Goal: Task Accomplishment & Management: Use online tool/utility

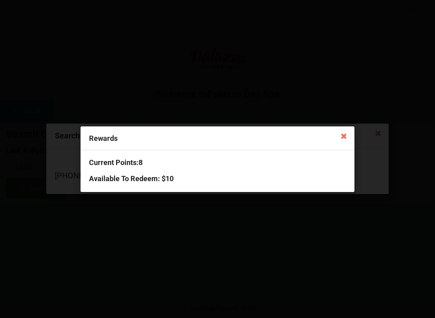
click at [340, 141] on icon at bounding box center [344, 135] width 13 height 13
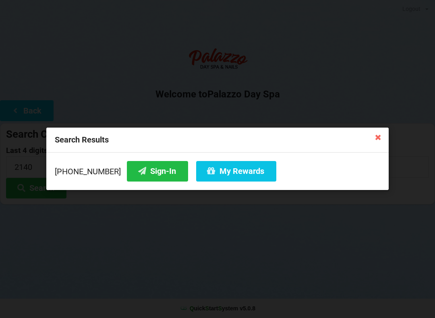
click at [154, 172] on button "Sign-In" at bounding box center [157, 171] width 61 height 21
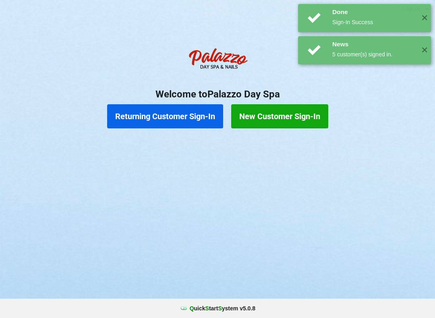
click at [184, 120] on button "Returning Customer Sign-In" at bounding box center [165, 116] width 116 height 24
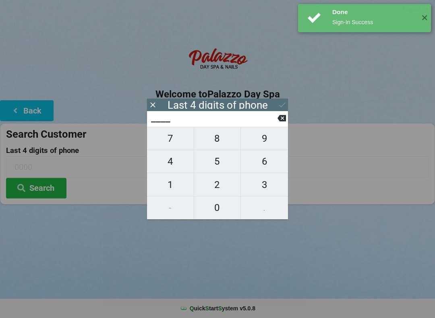
click at [172, 164] on span "4" at bounding box center [170, 161] width 47 height 17
type input "4___"
click at [236, 205] on span "0" at bounding box center [217, 207] width 47 height 17
type input "40__"
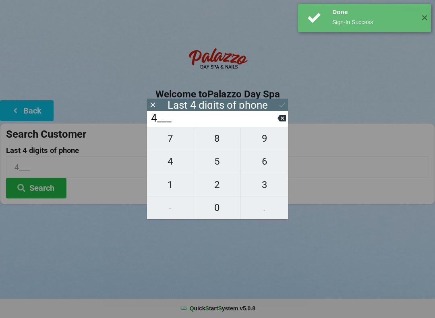
type input "40__"
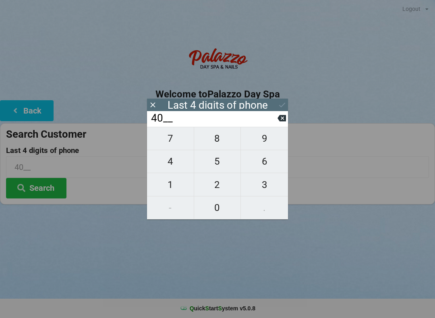
click at [180, 142] on span "7" at bounding box center [170, 138] width 47 height 17
type input "407_"
click at [177, 165] on span "4" at bounding box center [170, 161] width 47 height 17
type input "4074"
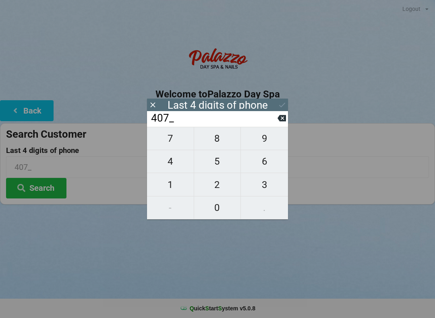
type input "4074"
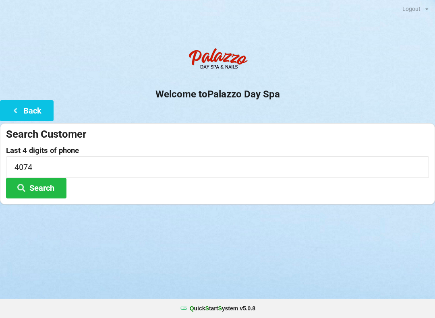
click at [286, 263] on div "Logout Logout Sign-In Welcome to Palazzo Day Spa Back Search Customer Last 4 di…" at bounding box center [217, 159] width 435 height 318
click at [48, 185] on button "Search" at bounding box center [36, 188] width 60 height 21
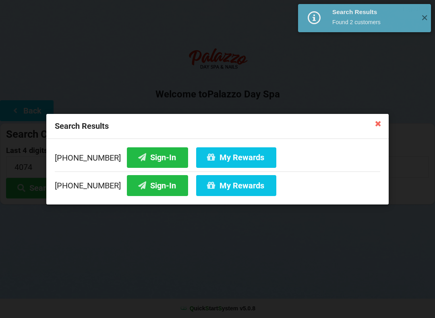
click at [150, 185] on button "Sign-In" at bounding box center [157, 185] width 61 height 21
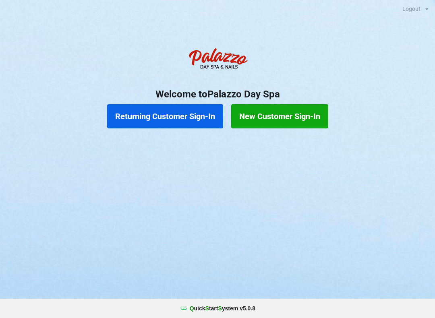
click at [180, 116] on button "Returning Customer Sign-In" at bounding box center [165, 116] width 116 height 24
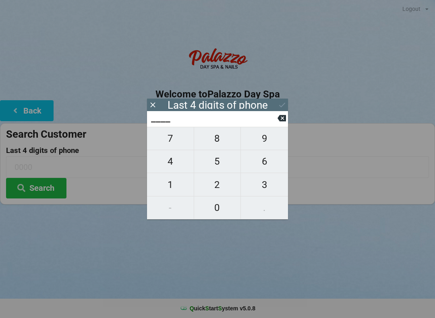
click at [266, 189] on span "3" at bounding box center [264, 184] width 47 height 17
type input "3___"
click at [220, 162] on span "5" at bounding box center [217, 161] width 47 height 17
type input "35__"
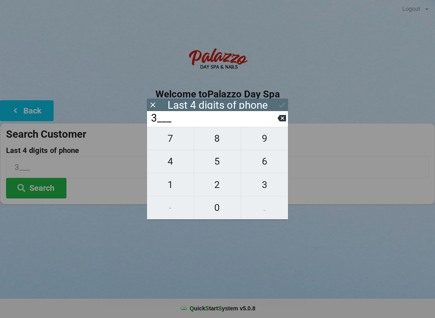
type input "35__"
click at [280, 121] on icon at bounding box center [282, 118] width 8 height 6
click at [218, 142] on span "8" at bounding box center [217, 138] width 47 height 17
type input "38__"
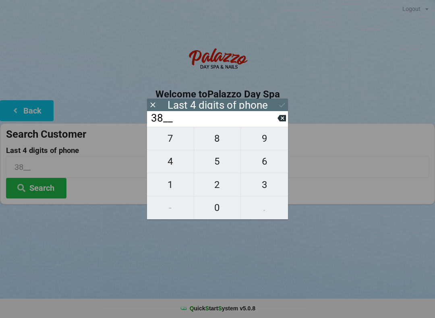
click at [218, 144] on span "8" at bounding box center [217, 138] width 47 height 17
type input "388_"
click at [265, 166] on span "6" at bounding box center [264, 161] width 47 height 17
type input "3886"
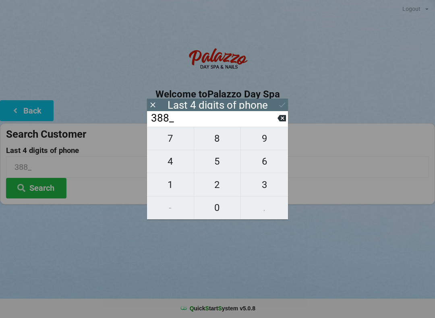
type input "3886"
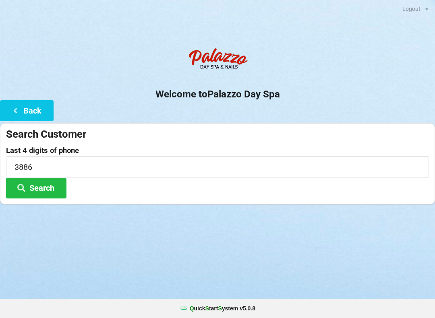
click at [41, 186] on button "Search" at bounding box center [36, 188] width 60 height 21
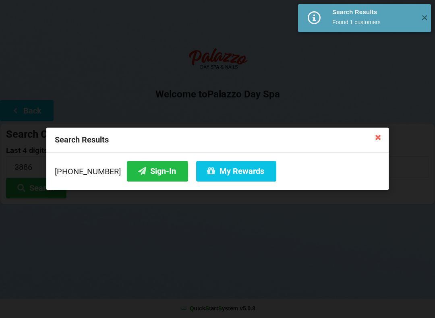
click at [140, 177] on button "Sign-In" at bounding box center [157, 171] width 61 height 21
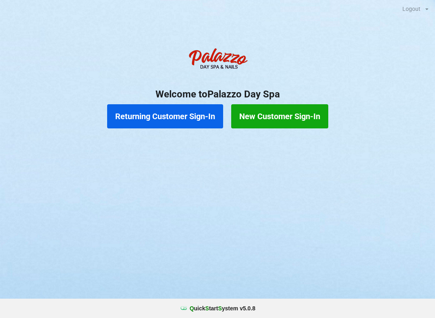
click at [187, 123] on button "Returning Customer Sign-In" at bounding box center [165, 116] width 116 height 24
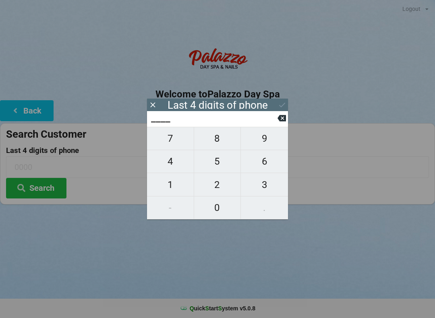
click at [176, 143] on span "7" at bounding box center [170, 138] width 47 height 17
type input "7___"
click at [266, 173] on button "6" at bounding box center [264, 161] width 47 height 23
type input "76__"
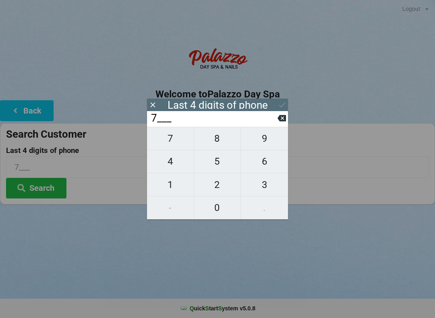
type input "76__"
click at [225, 183] on span "2" at bounding box center [217, 184] width 47 height 17
type input "762_"
click at [277, 120] on input "762_" at bounding box center [213, 118] width 127 height 13
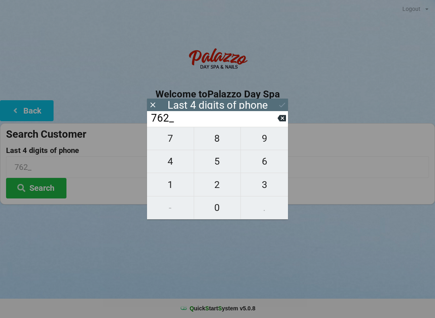
click at [278, 119] on icon at bounding box center [282, 118] width 8 height 8
click at [265, 183] on span "3" at bounding box center [264, 184] width 47 height 17
type input "763_"
click at [280, 119] on icon at bounding box center [282, 118] width 8 height 6
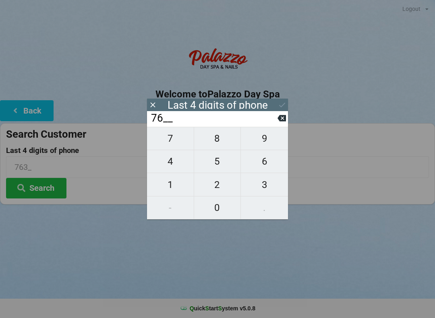
click at [281, 121] on icon at bounding box center [282, 118] width 8 height 6
click at [268, 187] on span "3" at bounding box center [264, 184] width 47 height 17
type input "73__"
click at [224, 143] on span "8" at bounding box center [217, 138] width 47 height 17
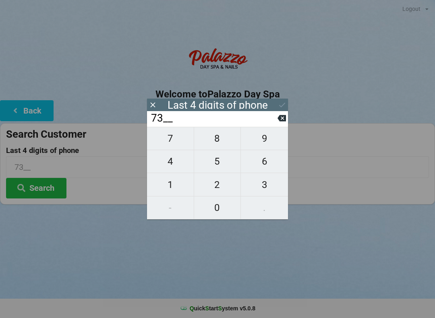
type input "738_"
click at [180, 142] on span "7" at bounding box center [170, 138] width 47 height 17
type input "7387"
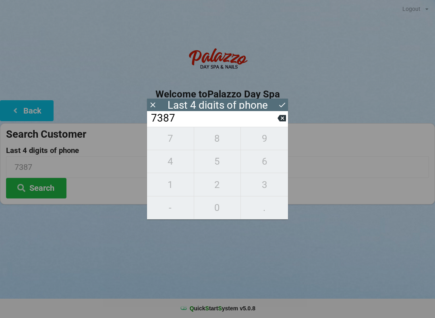
click at [122, 278] on div "Logout Logout Sign-In Welcome to Palazzo Day Spa Back Search Customer Last 4 di…" at bounding box center [217, 159] width 435 height 318
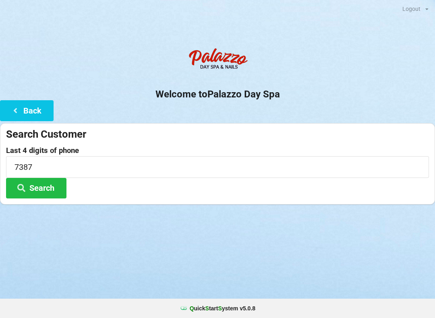
click at [66, 189] on button "Search" at bounding box center [36, 188] width 60 height 21
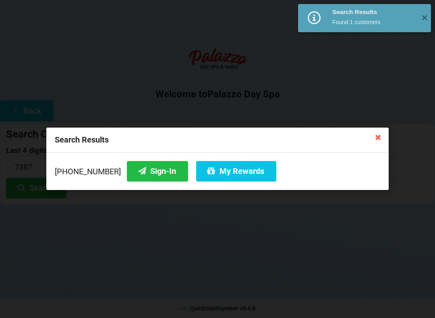
click at [228, 172] on button "My Rewards" at bounding box center [236, 171] width 80 height 21
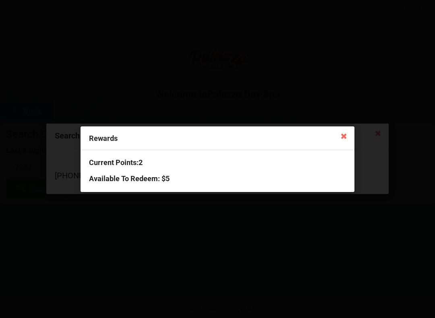
click at [342, 140] on icon at bounding box center [344, 135] width 13 height 13
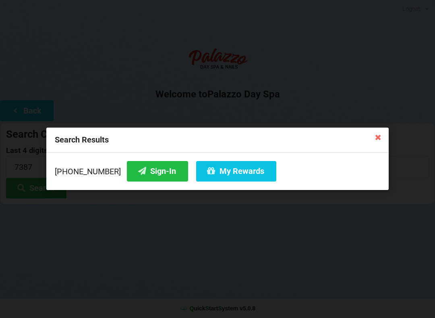
click at [151, 176] on button "Sign-In" at bounding box center [157, 171] width 61 height 21
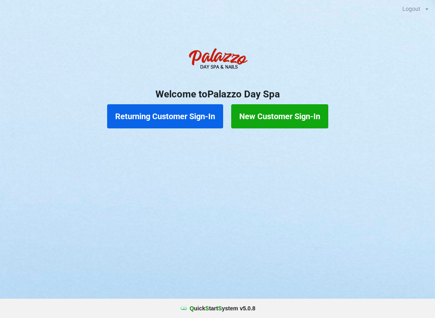
click at [170, 111] on button "Returning Customer Sign-In" at bounding box center [165, 116] width 116 height 24
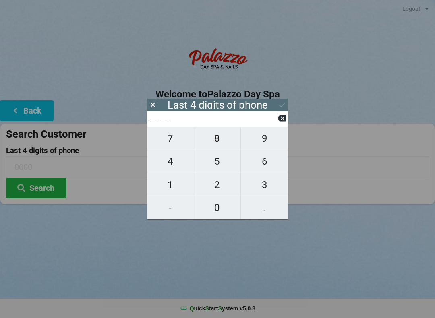
click at [172, 144] on span "7" at bounding box center [170, 138] width 47 height 17
type input "7___"
click at [222, 139] on span "8" at bounding box center [217, 138] width 47 height 17
type input "78__"
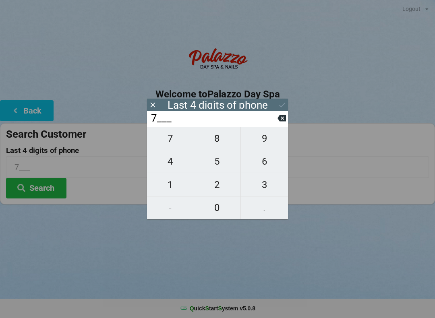
type input "78__"
click at [259, 145] on span "9" at bounding box center [264, 138] width 47 height 17
type input "789_"
click at [218, 160] on span "5" at bounding box center [217, 161] width 47 height 17
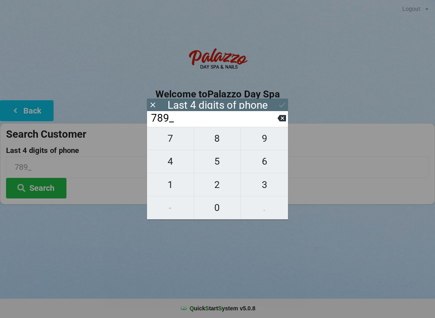
type input "7895"
click at [39, 183] on button "Search" at bounding box center [36, 188] width 60 height 21
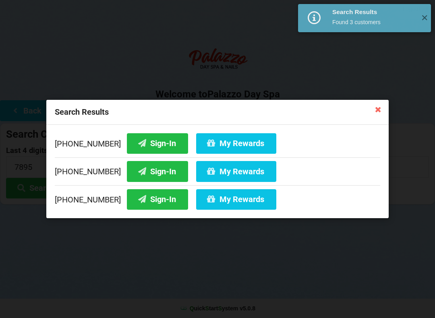
click at [143, 139] on button "Sign-In" at bounding box center [157, 143] width 61 height 21
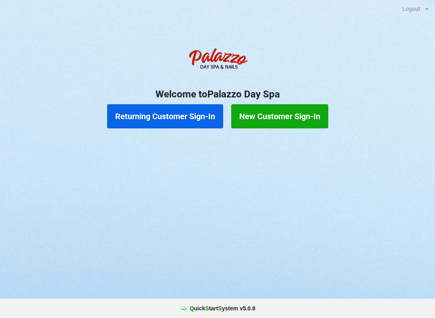
click at [170, 108] on button "Returning Customer Sign-In" at bounding box center [165, 116] width 116 height 24
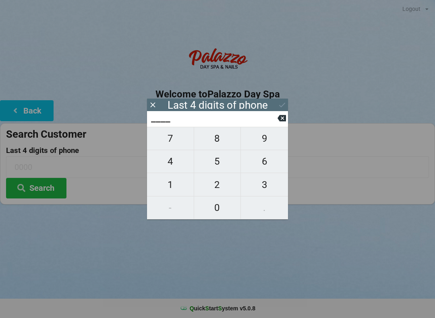
click at [181, 187] on span "1" at bounding box center [170, 184] width 47 height 17
type input "1___"
click at [268, 162] on span "6" at bounding box center [264, 161] width 47 height 17
type input "16__"
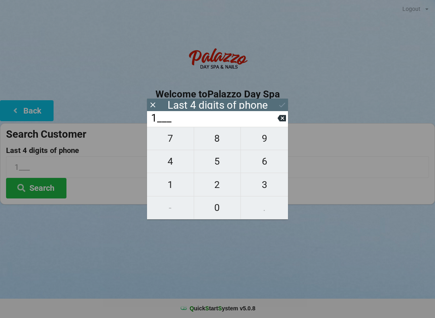
type input "16__"
click at [270, 164] on span "6" at bounding box center [264, 161] width 47 height 17
type input "166_"
click at [178, 140] on span "7" at bounding box center [170, 138] width 47 height 17
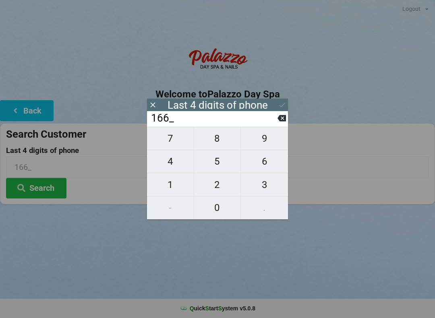
type input "1667"
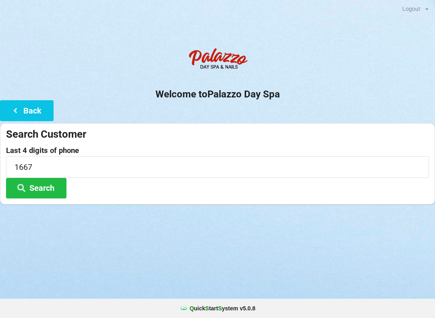
click at [88, 205] on div at bounding box center [217, 215] width 435 height 20
click at [55, 186] on button "Search" at bounding box center [36, 188] width 60 height 21
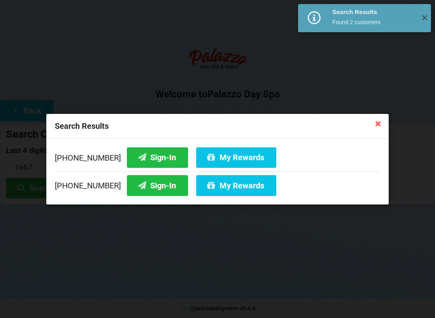
click at [158, 186] on button "Sign-In" at bounding box center [157, 185] width 61 height 21
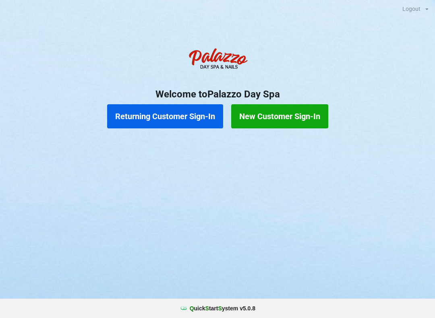
click at [172, 119] on button "Returning Customer Sign-In" at bounding box center [165, 116] width 116 height 24
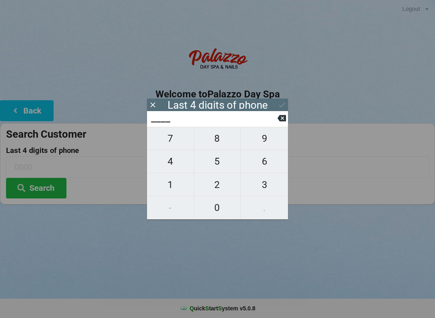
click at [169, 164] on span "4" at bounding box center [170, 161] width 47 height 17
type input "4___"
click at [276, 122] on input "4___" at bounding box center [213, 118] width 127 height 13
click at [282, 121] on icon at bounding box center [282, 118] width 8 height 8
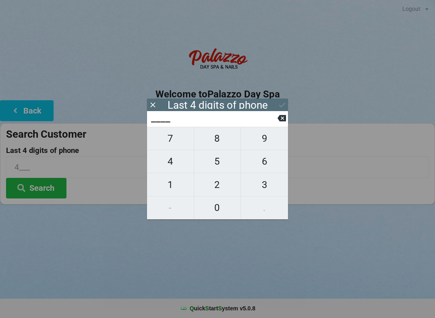
click at [168, 141] on span "7" at bounding box center [170, 138] width 47 height 17
type input "7___"
click at [216, 141] on span "8" at bounding box center [217, 138] width 47 height 17
type input "78__"
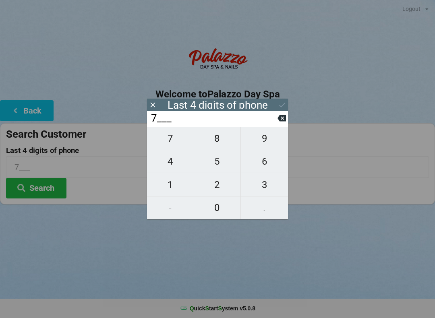
type input "78__"
click at [166, 143] on span "7" at bounding box center [170, 138] width 47 height 17
type input "787_"
click at [214, 186] on span "2" at bounding box center [217, 184] width 47 height 17
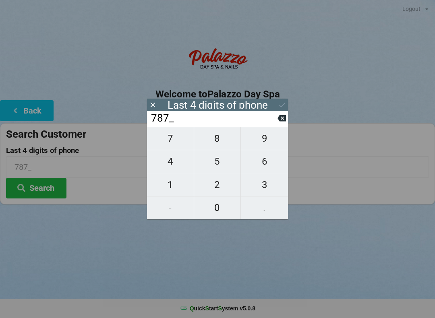
type input "7872"
click at [167, 185] on div "7 8 9 4 5 6 1 2 3 - 0 ." at bounding box center [217, 173] width 141 height 93
click at [279, 122] on icon at bounding box center [282, 118] width 8 height 8
click at [279, 122] on icon at bounding box center [282, 118] width 8 height 6
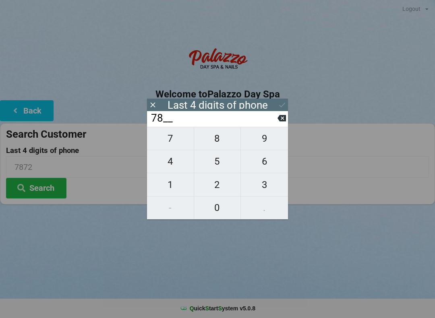
click at [278, 121] on icon at bounding box center [282, 118] width 8 height 6
click at [276, 121] on input "7___" at bounding box center [213, 118] width 127 height 13
click at [275, 122] on input "7___" at bounding box center [213, 118] width 127 height 13
click at [274, 123] on input "7___" at bounding box center [213, 118] width 127 height 13
click at [278, 120] on icon at bounding box center [282, 118] width 8 height 8
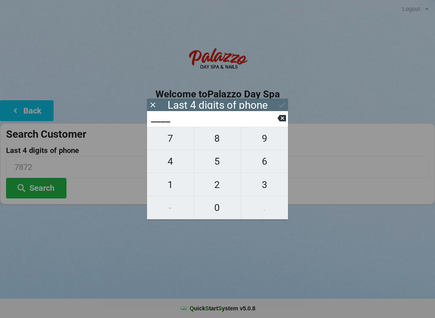
click at [216, 185] on span "2" at bounding box center [217, 184] width 47 height 17
type input "2___"
click at [259, 188] on span "3" at bounding box center [264, 184] width 47 height 17
type input "23__"
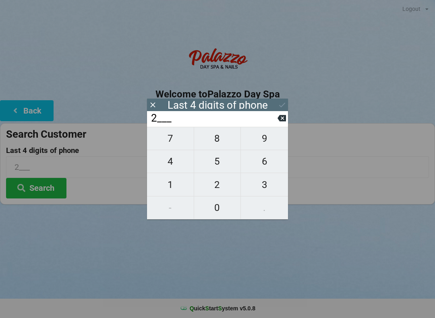
type input "23__"
click at [214, 166] on span "5" at bounding box center [217, 161] width 47 height 17
type input "235_"
click at [167, 141] on span "7" at bounding box center [170, 138] width 47 height 17
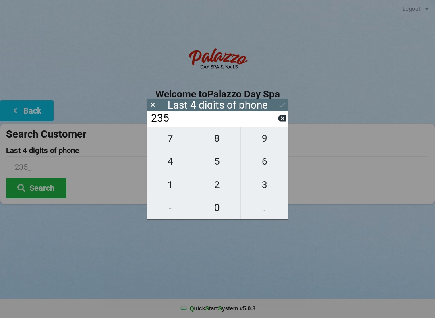
type input "2357"
click at [46, 183] on button "Search" at bounding box center [36, 188] width 60 height 21
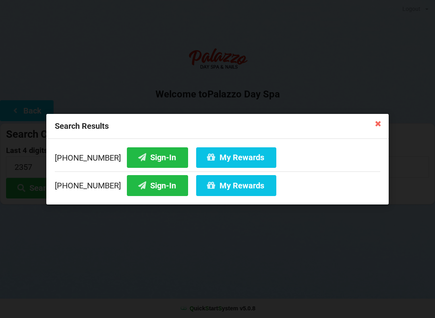
click at [147, 158] on button "Sign-In" at bounding box center [157, 157] width 61 height 21
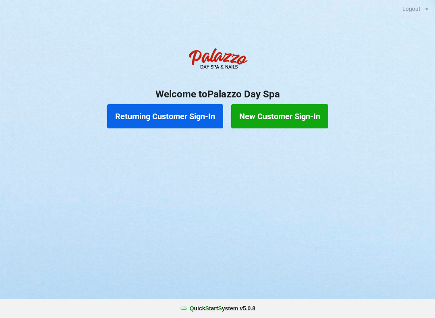
click at [162, 116] on button "Returning Customer Sign-In" at bounding box center [165, 116] width 116 height 24
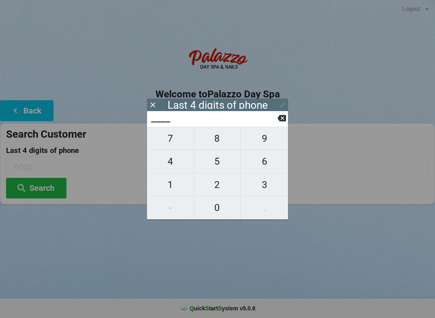
click at [167, 143] on span "7" at bounding box center [170, 138] width 47 height 17
type input "7___"
click at [267, 190] on span "3" at bounding box center [264, 184] width 47 height 17
type input "73__"
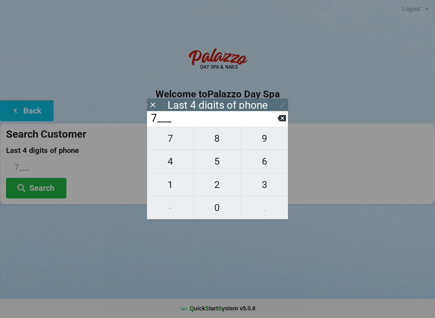
type input "73__"
click at [215, 147] on span "8" at bounding box center [217, 138] width 47 height 17
type input "738_"
click at [170, 147] on span "7" at bounding box center [170, 138] width 47 height 17
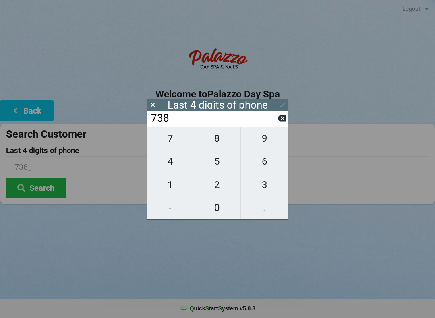
type input "7387"
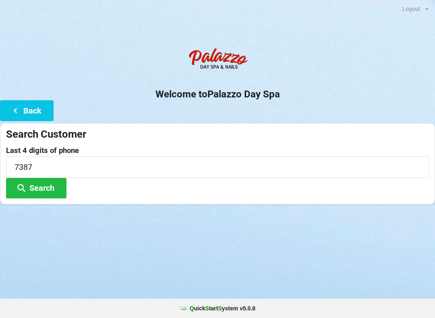
click at [39, 193] on button "Search" at bounding box center [36, 188] width 60 height 21
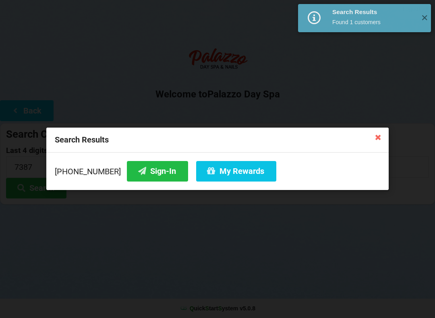
click at [206, 174] on button "My Rewards" at bounding box center [236, 171] width 80 height 21
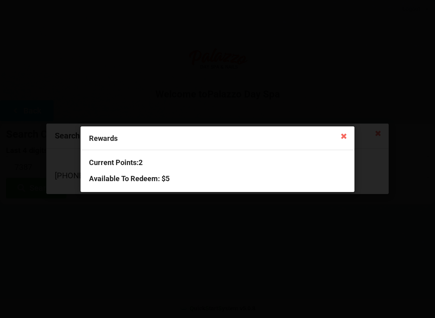
click at [340, 140] on icon at bounding box center [344, 135] width 13 height 13
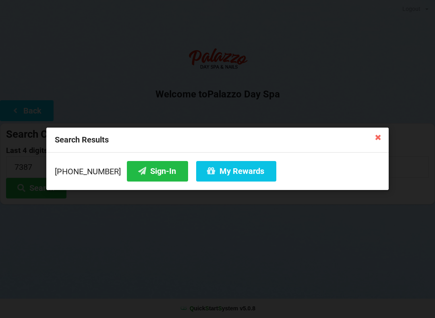
click at [377, 141] on icon at bounding box center [378, 137] width 13 height 13
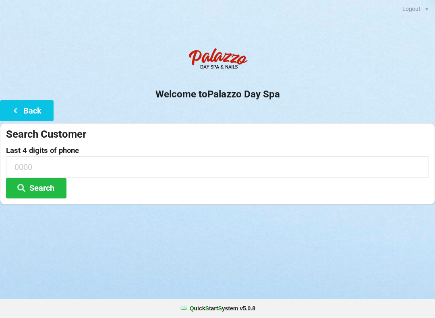
click at [11, 111] on icon at bounding box center [15, 110] width 10 height 7
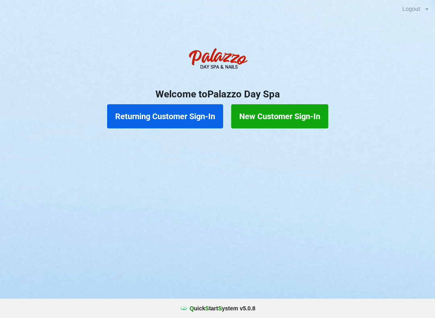
click at [159, 120] on button "Returning Customer Sign-In" at bounding box center [165, 116] width 116 height 24
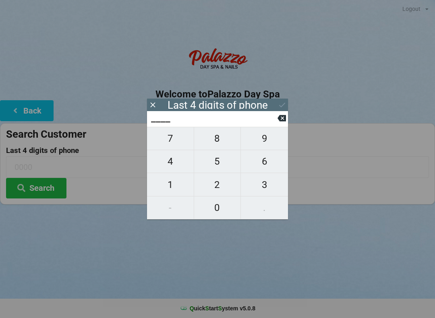
click at [261, 190] on span "3" at bounding box center [264, 184] width 47 height 17
type input "3___"
click at [278, 124] on button at bounding box center [282, 118] width 8 height 11
click at [170, 147] on span "7" at bounding box center [170, 138] width 47 height 17
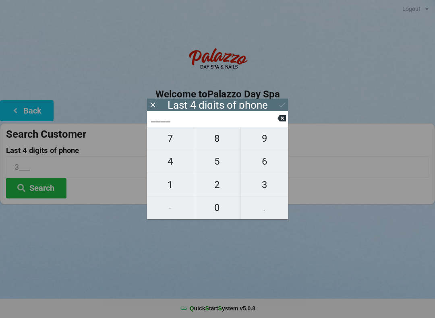
type input "7___"
click at [262, 191] on span "3" at bounding box center [264, 184] width 47 height 17
type input "73__"
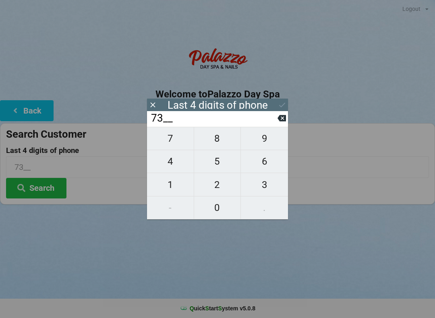
click at [216, 143] on span "8" at bounding box center [217, 138] width 47 height 17
type input "738_"
click at [174, 143] on span "7" at bounding box center [170, 138] width 47 height 17
type input "7387"
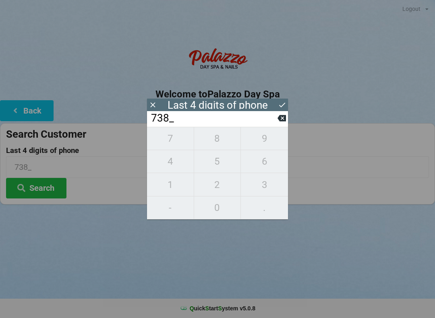
type input "7387"
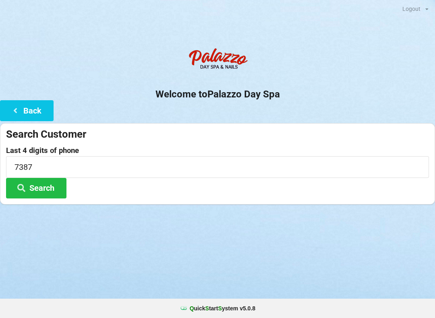
click at [33, 192] on button "Search" at bounding box center [36, 188] width 60 height 21
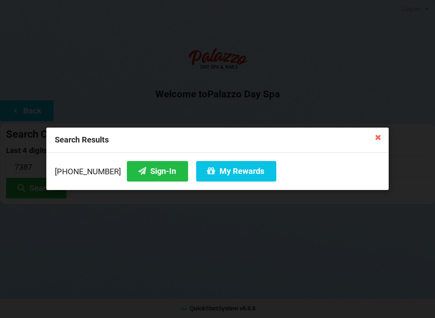
click at [222, 177] on button "My Rewards" at bounding box center [236, 171] width 80 height 21
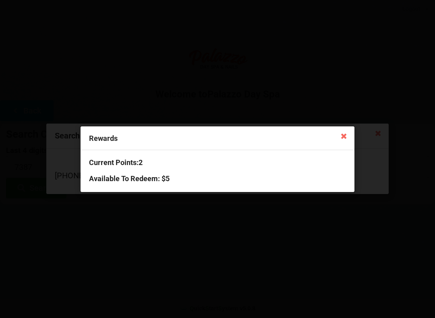
click at [341, 139] on icon at bounding box center [344, 135] width 13 height 13
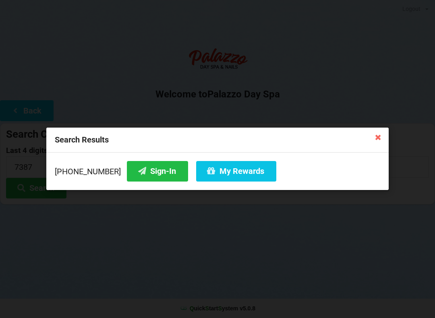
click at [375, 143] on icon at bounding box center [378, 137] width 13 height 13
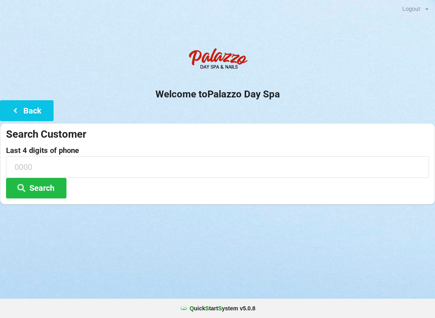
click at [109, 134] on div "Search Customer" at bounding box center [217, 134] width 423 height 13
click at [57, 138] on div "Search Customer" at bounding box center [217, 134] width 423 height 13
click at [25, 110] on button "Back" at bounding box center [27, 110] width 54 height 21
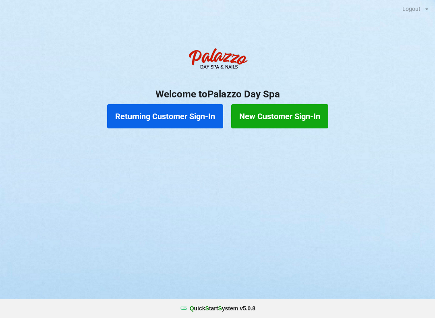
click at [167, 111] on button "Returning Customer Sign-In" at bounding box center [165, 116] width 116 height 24
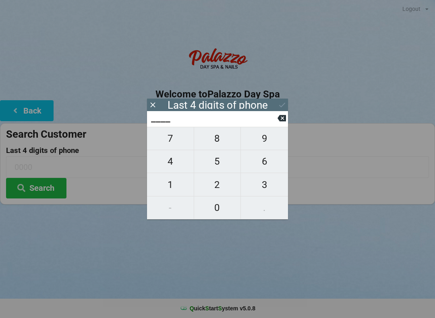
click at [220, 207] on span "0" at bounding box center [217, 207] width 47 height 17
type input "0___"
click at [218, 141] on span "8" at bounding box center [217, 138] width 47 height 17
type input "08__"
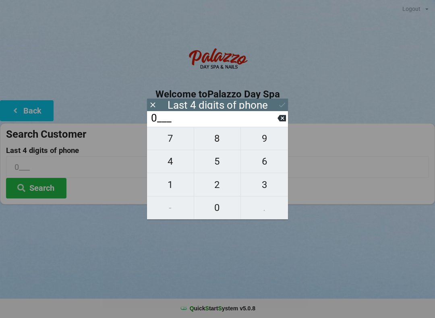
type input "08__"
click at [266, 143] on span "9" at bounding box center [264, 138] width 47 height 17
type input "089_"
click at [212, 210] on span "0" at bounding box center [217, 207] width 47 height 17
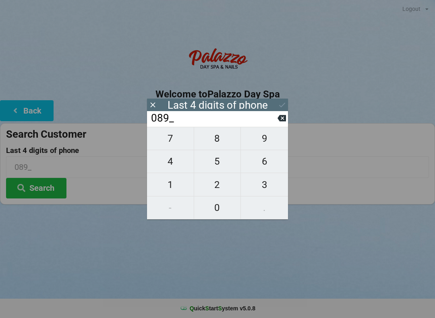
type input "0890"
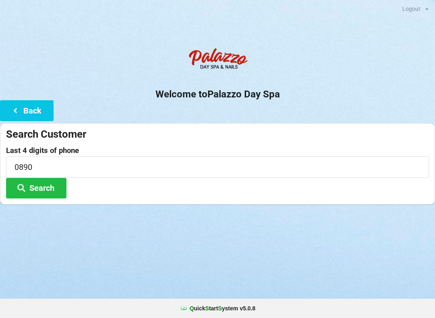
click at [45, 180] on button "Search" at bounding box center [36, 188] width 60 height 21
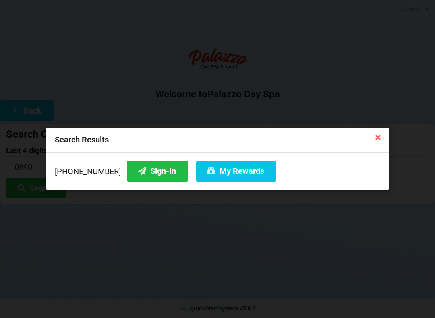
click at [146, 168] on button "Sign-In" at bounding box center [157, 171] width 61 height 21
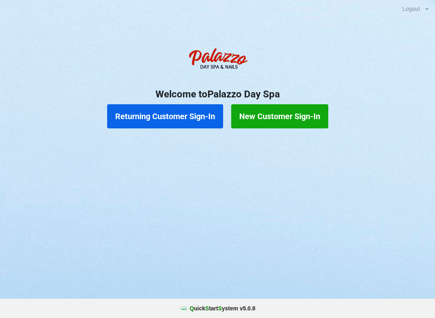
click at [159, 119] on button "Returning Customer Sign-In" at bounding box center [165, 116] width 116 height 24
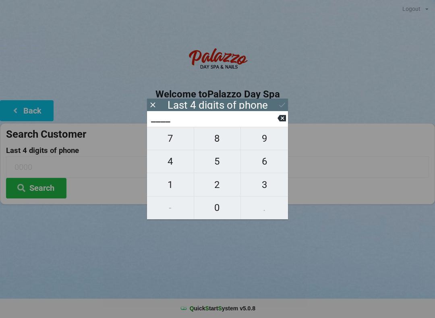
click at [214, 187] on span "2" at bounding box center [217, 184] width 47 height 17
type input "2___"
click at [164, 147] on span "7" at bounding box center [170, 138] width 47 height 17
type input "27__"
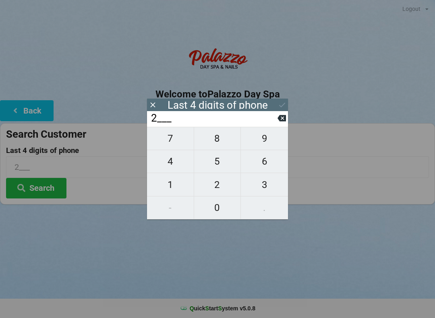
type input "27__"
click at [266, 169] on span "6" at bounding box center [264, 161] width 47 height 17
type input "276_"
click at [267, 166] on span "6" at bounding box center [264, 161] width 47 height 17
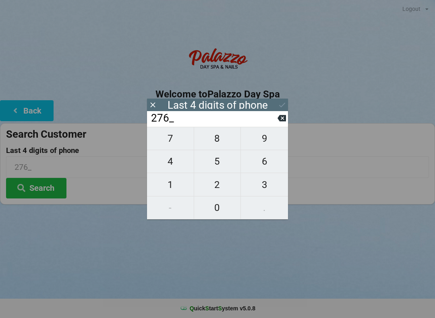
type input "2766"
click at [43, 189] on button "Search" at bounding box center [36, 188] width 60 height 21
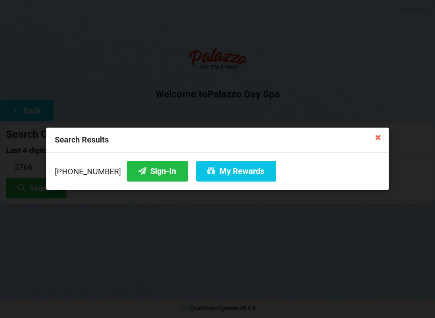
click at [137, 172] on icon at bounding box center [142, 171] width 10 height 7
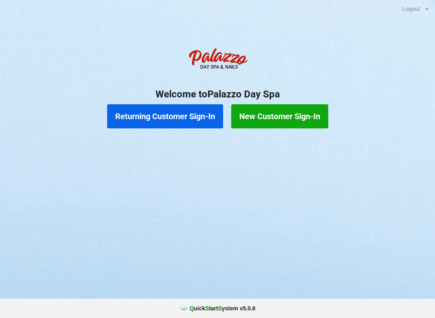
click at [178, 113] on button "Returning Customer Sign-In" at bounding box center [165, 116] width 116 height 24
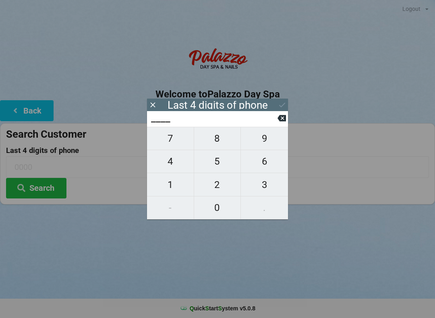
click at [272, 162] on span "6" at bounding box center [264, 161] width 47 height 17
type input "6___"
click at [219, 206] on span "0" at bounding box center [217, 207] width 47 height 17
type input "60__"
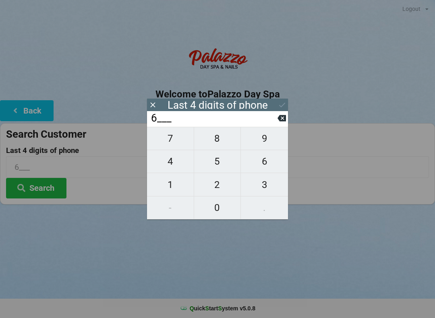
type input "60__"
click at [264, 147] on span "9" at bounding box center [264, 138] width 47 height 17
type input "609_"
click at [170, 167] on span "4" at bounding box center [170, 161] width 47 height 17
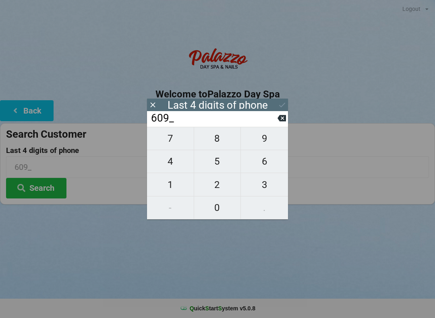
type input "6094"
click at [280, 105] on icon at bounding box center [282, 105] width 8 height 8
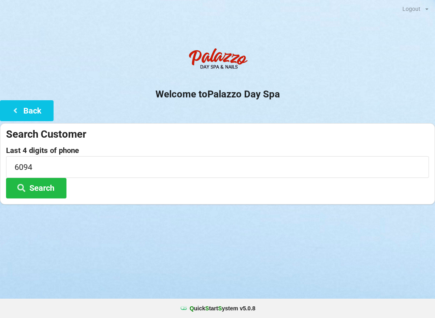
click at [47, 193] on button "Search" at bounding box center [36, 188] width 60 height 21
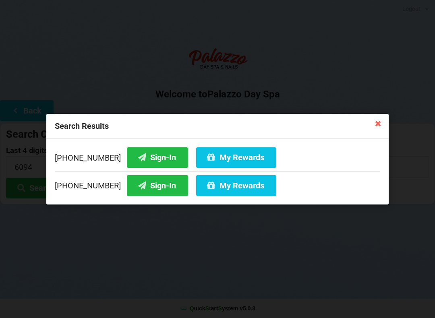
click at [147, 189] on button "Sign-In" at bounding box center [157, 185] width 61 height 21
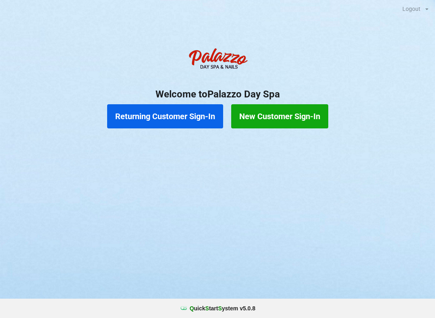
click at [182, 127] on button "Returning Customer Sign-In" at bounding box center [165, 116] width 116 height 24
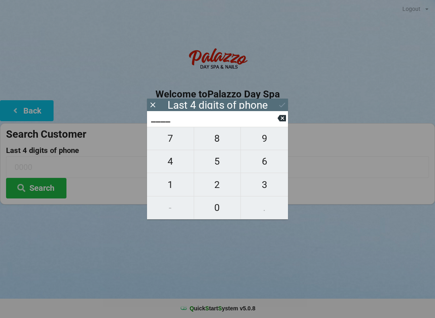
click at [176, 187] on span "1" at bounding box center [170, 184] width 47 height 17
type input "1___"
click at [268, 161] on span "6" at bounding box center [264, 161] width 47 height 17
type input "16__"
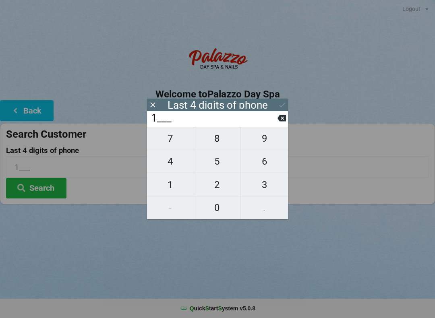
type input "16__"
click at [266, 167] on span "6" at bounding box center [264, 161] width 47 height 17
type input "166_"
click at [176, 145] on span "7" at bounding box center [170, 138] width 47 height 17
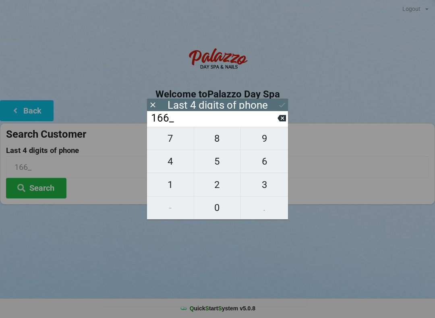
type input "1667"
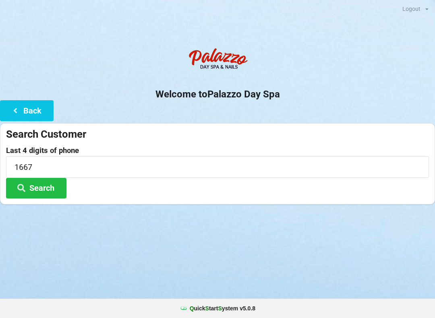
click at [57, 190] on button "Search" at bounding box center [36, 188] width 60 height 21
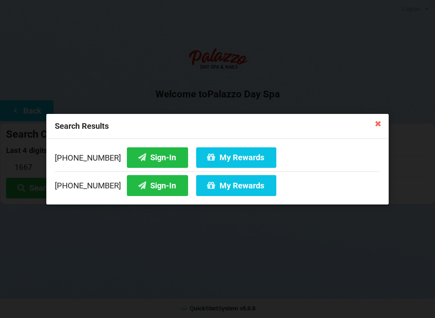
click at [158, 195] on button "Sign-In" at bounding box center [157, 185] width 61 height 21
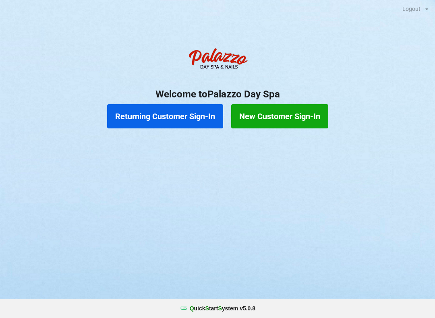
click at [183, 121] on button "Returning Customer Sign-In" at bounding box center [165, 116] width 116 height 24
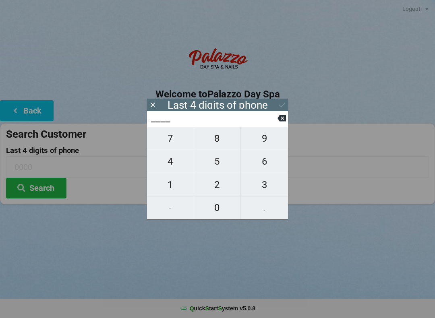
click at [174, 159] on span "4" at bounding box center [170, 161] width 47 height 17
type input "4___"
click at [176, 162] on span "4" at bounding box center [170, 161] width 47 height 17
type input "44__"
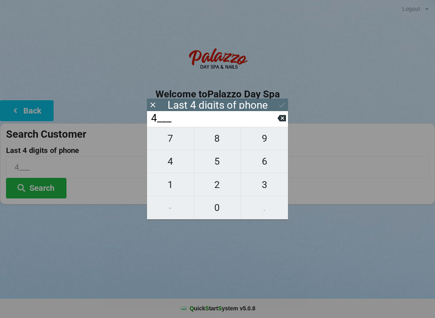
type input "44__"
click at [263, 160] on span "6" at bounding box center [264, 161] width 47 height 17
type input "446_"
click at [224, 160] on span "5" at bounding box center [217, 161] width 47 height 17
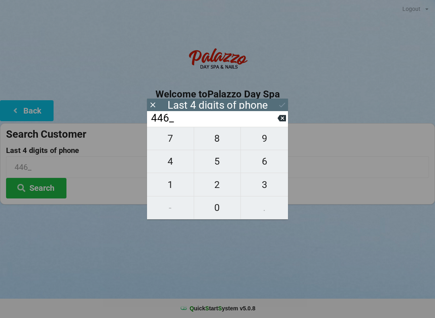
type input "4465"
click at [281, 106] on icon at bounding box center [282, 105] width 8 height 8
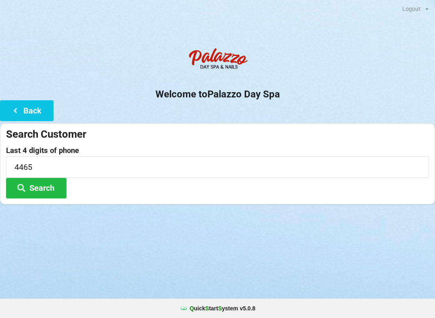
click at [50, 185] on button "Search" at bounding box center [36, 188] width 60 height 21
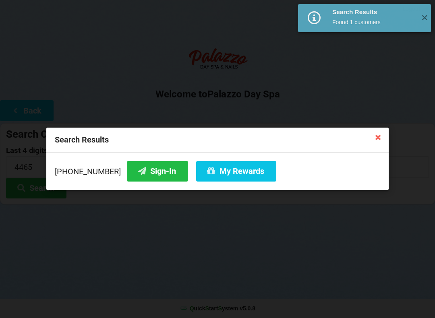
click at [152, 172] on button "Sign-In" at bounding box center [157, 171] width 61 height 21
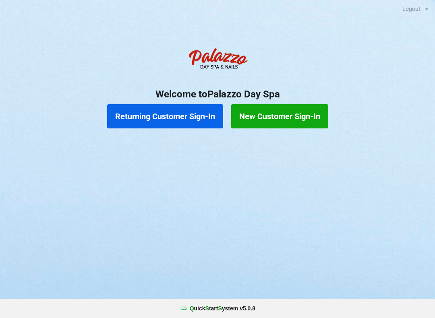
click at [167, 120] on button "Returning Customer Sign-In" at bounding box center [165, 116] width 116 height 24
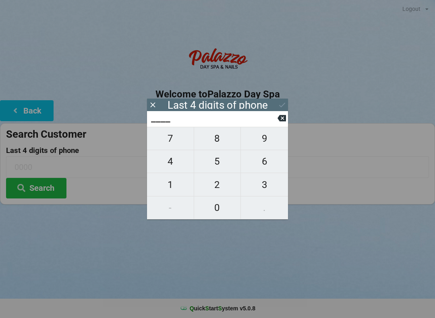
click at [262, 163] on span "6" at bounding box center [264, 161] width 47 height 17
type input "6___"
click at [177, 180] on span "1" at bounding box center [170, 184] width 47 height 17
type input "61__"
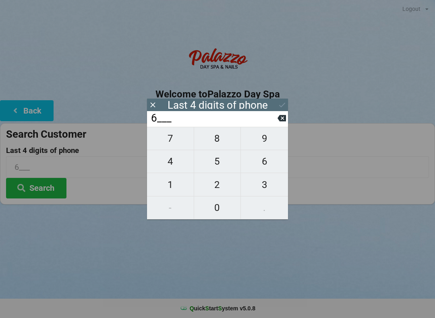
type input "61__"
click at [170, 160] on span "4" at bounding box center [170, 161] width 47 height 17
type input "614_"
click at [266, 182] on span "3" at bounding box center [264, 184] width 47 height 17
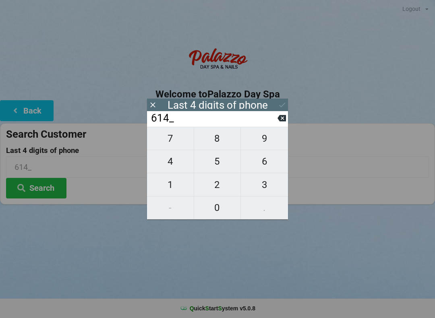
type input "6143"
click at [274, 103] on div "Last 4 digits of phone" at bounding box center [217, 105] width 141 height 12
click at [281, 104] on icon at bounding box center [282, 105] width 8 height 8
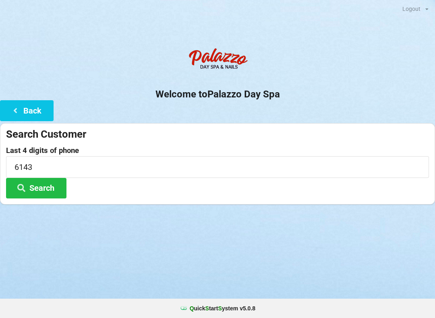
click at [47, 183] on button "Search" at bounding box center [36, 188] width 60 height 21
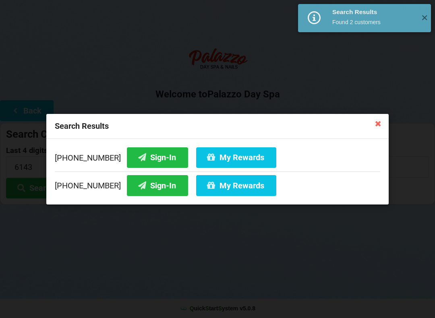
click at [147, 157] on button "Sign-In" at bounding box center [157, 157] width 61 height 21
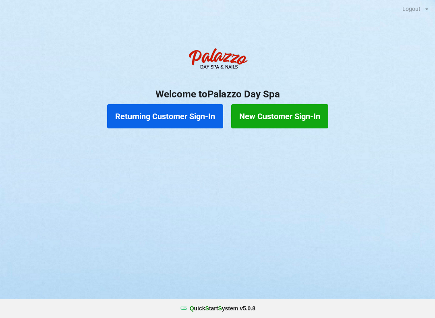
click at [188, 115] on button "Returning Customer Sign-In" at bounding box center [165, 116] width 116 height 24
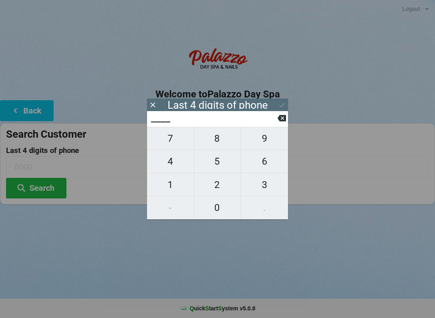
click at [266, 139] on span "9" at bounding box center [264, 138] width 47 height 17
type input "9___"
click at [179, 183] on span "1" at bounding box center [170, 184] width 47 height 17
type input "91__"
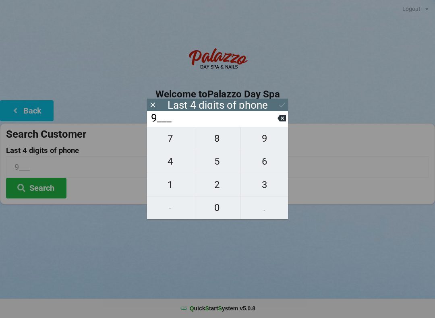
type input "91__"
click at [222, 181] on span "2" at bounding box center [217, 184] width 47 height 17
type input "912_"
click at [174, 162] on span "4" at bounding box center [170, 161] width 47 height 17
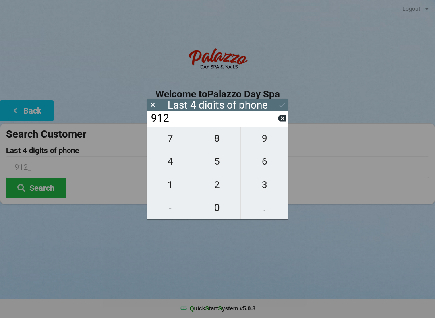
type input "9124"
click at [258, 165] on div "7 8 9 4 5 6 1 2 3 - 0 ." at bounding box center [217, 173] width 141 height 93
click at [177, 157] on div "7 8 9 4 5 6 1 2 3 - 0 ." at bounding box center [217, 173] width 141 height 93
click at [278, 122] on icon at bounding box center [282, 118] width 8 height 8
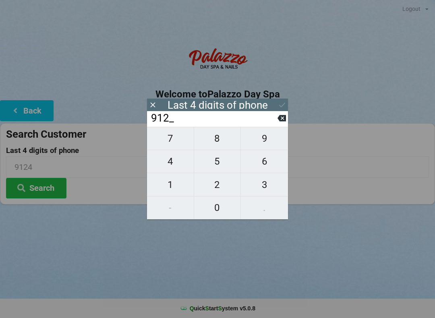
click at [172, 164] on span "4" at bounding box center [170, 161] width 47 height 17
click at [266, 165] on div "7 8 9 4 5 6 1 2 3 - 0 ." at bounding box center [217, 173] width 141 height 93
click at [174, 162] on div "7 8 9 4 5 6 1 2 3 - 0 ." at bounding box center [217, 173] width 141 height 93
click at [279, 116] on button at bounding box center [282, 118] width 8 height 11
type input "912_"
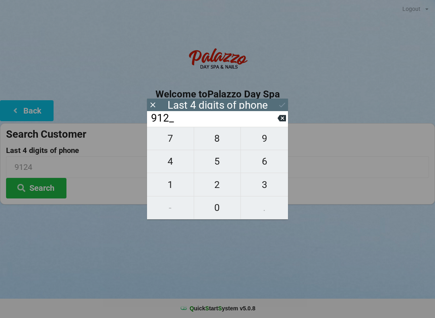
click at [156, 104] on icon at bounding box center [153, 105] width 8 height 8
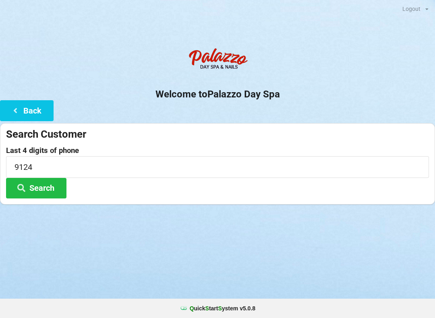
click at [34, 108] on button "Back" at bounding box center [27, 110] width 54 height 21
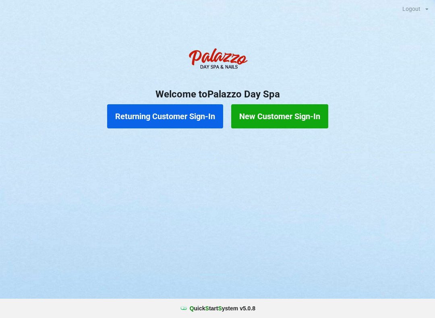
click at [195, 112] on button "Returning Customer Sign-In" at bounding box center [165, 116] width 116 height 24
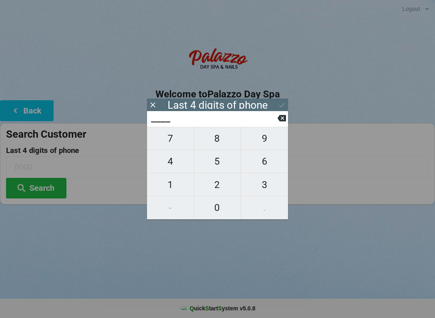
click at [257, 143] on span "9" at bounding box center [264, 138] width 47 height 17
type input "9___"
click at [171, 142] on span "7" at bounding box center [170, 138] width 47 height 17
type input "97__"
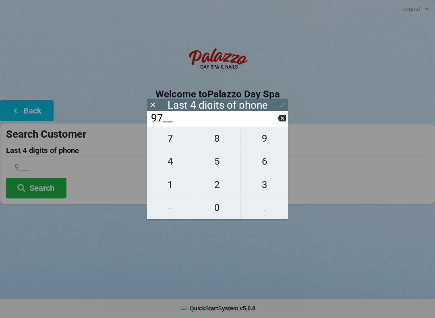
type input "97__"
click at [264, 165] on span "6" at bounding box center [264, 161] width 47 height 17
type input "976_"
click at [222, 208] on span "0" at bounding box center [217, 207] width 47 height 17
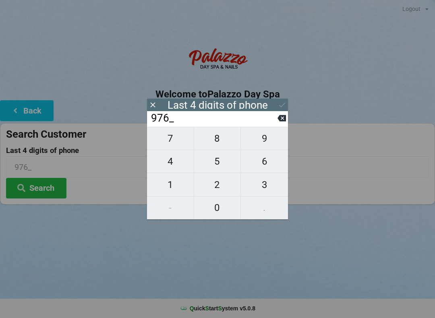
type input "9760"
click at [278, 109] on button at bounding box center [282, 105] width 8 height 11
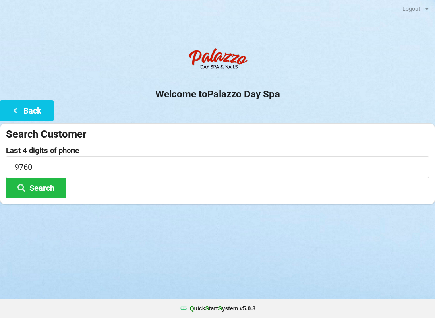
click at [39, 110] on button "Back" at bounding box center [27, 110] width 54 height 21
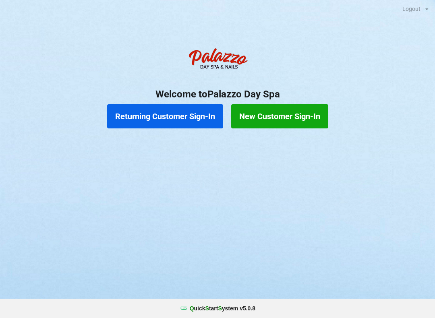
click at [183, 123] on button "Returning Customer Sign-In" at bounding box center [165, 116] width 116 height 24
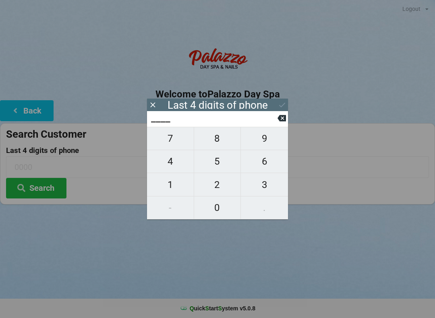
click at [217, 218] on button "0" at bounding box center [217, 208] width 47 height 23
type input "0___"
click at [225, 168] on span "5" at bounding box center [217, 161] width 47 height 17
type input "05__"
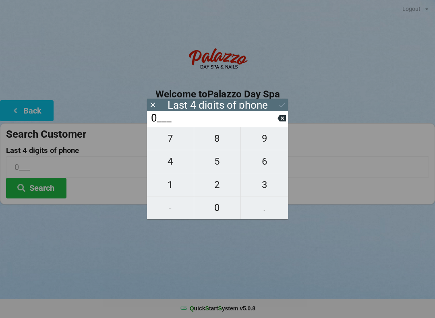
type input "05__"
click at [224, 217] on button "0" at bounding box center [217, 208] width 47 height 23
type input "050_"
click at [183, 136] on span "7" at bounding box center [170, 138] width 47 height 17
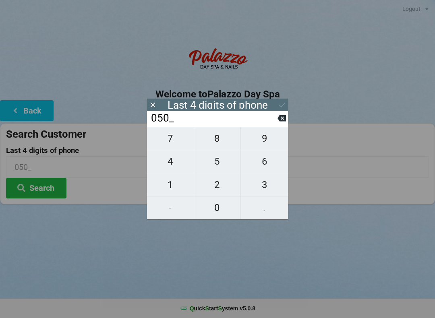
type input "0507"
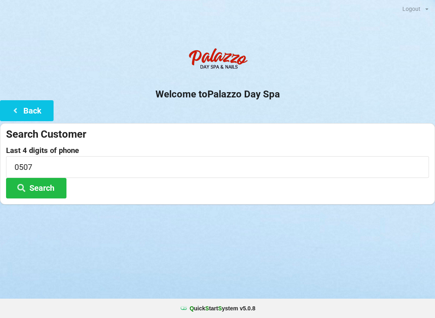
click at [296, 112] on div "Welcome to Palazzo Day Spa Back Search Customer Last 4 digits of phone 0507 Sea…" at bounding box center [217, 124] width 435 height 161
click at [53, 194] on button "Search" at bounding box center [36, 188] width 60 height 21
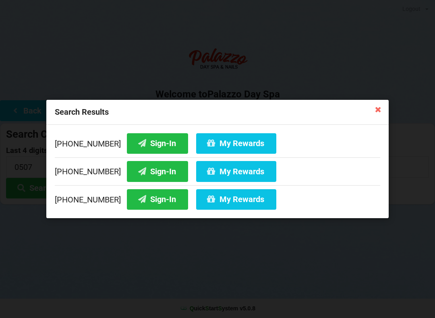
click at [157, 176] on button "Sign-In" at bounding box center [157, 171] width 61 height 21
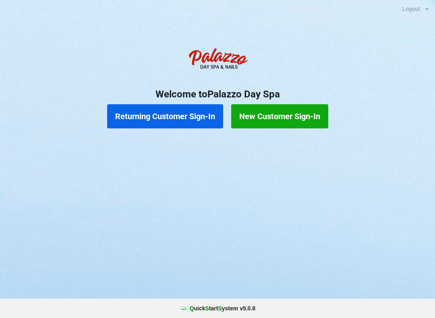
click at [173, 112] on button "Returning Customer Sign-In" at bounding box center [165, 116] width 116 height 24
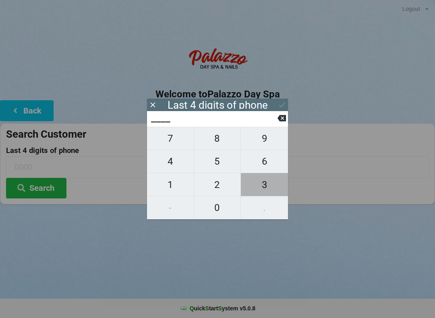
click at [265, 187] on span "3" at bounding box center [264, 184] width 47 height 17
type input "3___"
click at [213, 184] on span "2" at bounding box center [217, 184] width 47 height 17
type input "32__"
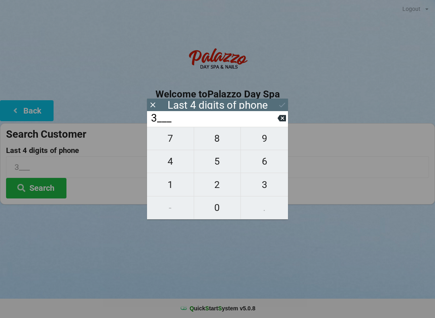
type input "32__"
click at [164, 187] on span "1" at bounding box center [170, 184] width 47 height 17
type input "321_"
click at [214, 157] on span "5" at bounding box center [217, 161] width 47 height 17
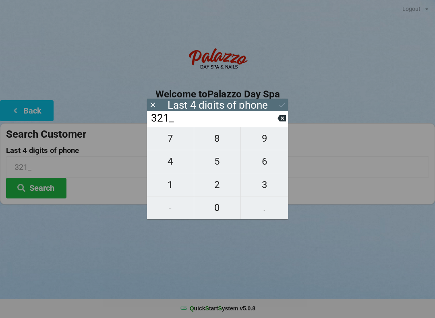
type input "3215"
click at [195, 118] on input "3215" at bounding box center [213, 118] width 127 height 13
click at [276, 121] on input "3215" at bounding box center [213, 118] width 127 height 13
click at [278, 122] on icon at bounding box center [282, 118] width 8 height 8
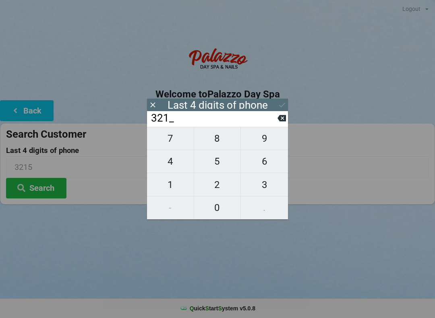
click at [280, 121] on icon at bounding box center [282, 118] width 8 height 6
click at [285, 118] on icon at bounding box center [282, 118] width 8 height 6
click at [279, 120] on icon at bounding box center [282, 118] width 8 height 6
click at [281, 118] on icon at bounding box center [282, 118] width 8 height 8
click at [265, 135] on span "9" at bounding box center [264, 138] width 47 height 17
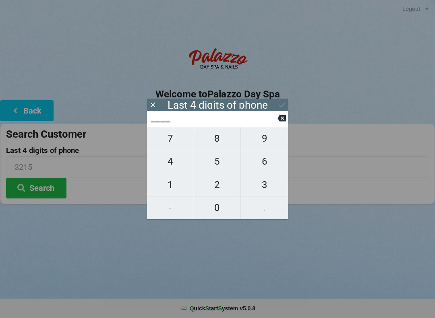
type input "9___"
click at [268, 187] on span "3" at bounding box center [264, 184] width 47 height 17
type input "93__"
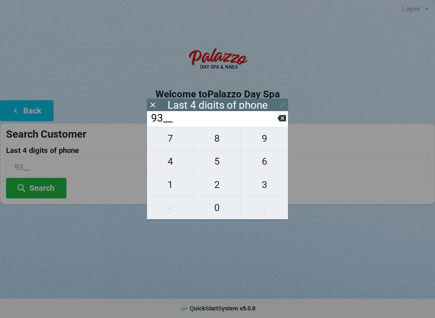
click at [224, 162] on span "5" at bounding box center [217, 161] width 47 height 17
type input "935_"
click at [171, 139] on span "7" at bounding box center [170, 138] width 47 height 17
type input "9357"
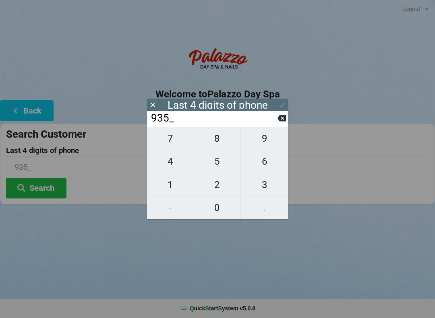
type input "9357"
click at [246, 108] on div "Last 4 digits of phone" at bounding box center [218, 105] width 100 height 8
click at [282, 104] on icon at bounding box center [282, 105] width 8 height 8
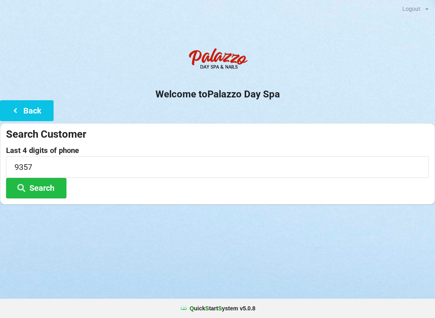
click at [56, 183] on button "Search" at bounding box center [36, 188] width 60 height 21
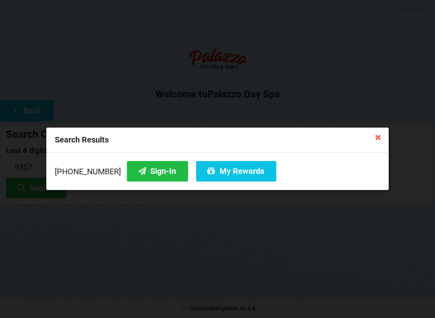
click at [161, 164] on button "Sign-In" at bounding box center [157, 171] width 61 height 21
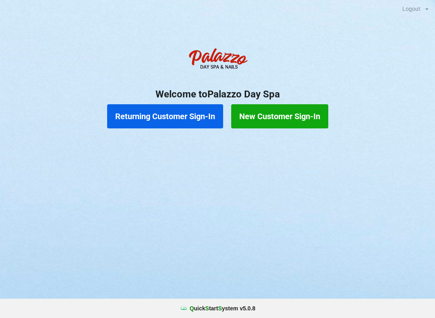
click at [289, 118] on button "New Customer Sign-In" at bounding box center [279, 116] width 97 height 24
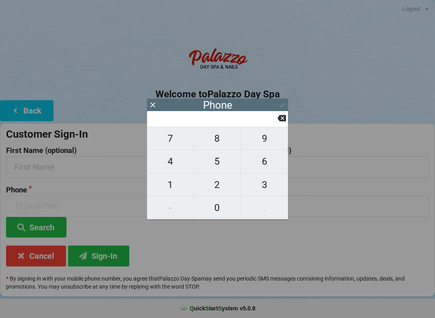
click at [261, 170] on span "6" at bounding box center [264, 161] width 47 height 17
type input "6"
click at [272, 187] on span "3" at bounding box center [264, 184] width 47 height 17
type input "63"
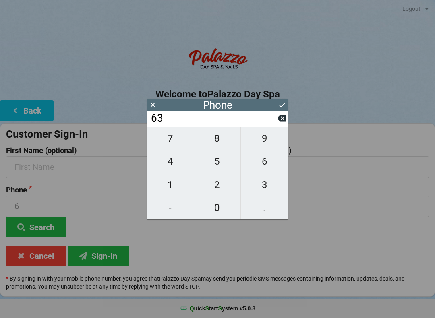
type input "63"
click at [212, 144] on span "8" at bounding box center [217, 138] width 47 height 17
type input "638"
click at [210, 185] on span "2" at bounding box center [217, 184] width 47 height 17
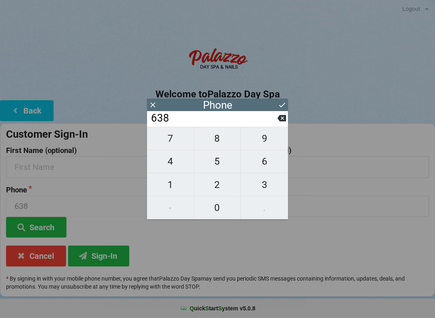
type input "6382"
click at [284, 100] on button at bounding box center [282, 105] width 8 height 11
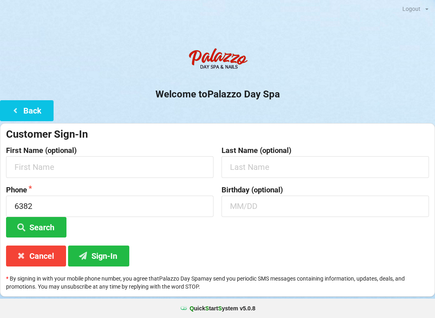
click at [106, 255] on button "Sign-In" at bounding box center [98, 256] width 61 height 21
click at [44, 224] on button "Search" at bounding box center [36, 227] width 60 height 21
click at [35, 112] on button "Back" at bounding box center [27, 110] width 54 height 21
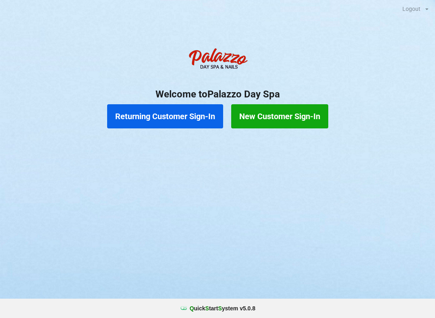
click at [149, 112] on button "Returning Customer Sign-In" at bounding box center [165, 116] width 116 height 24
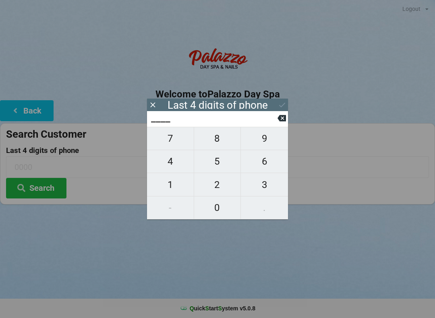
click at [259, 162] on span "6" at bounding box center [264, 161] width 47 height 17
type input "6___"
click at [267, 181] on span "3" at bounding box center [264, 184] width 47 height 17
type input "63__"
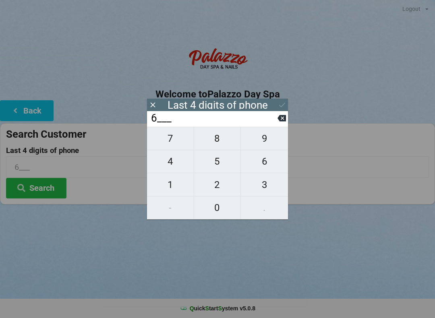
type input "63__"
click at [216, 139] on span "8" at bounding box center [217, 138] width 47 height 17
type input "638_"
click at [214, 183] on span "2" at bounding box center [217, 184] width 47 height 17
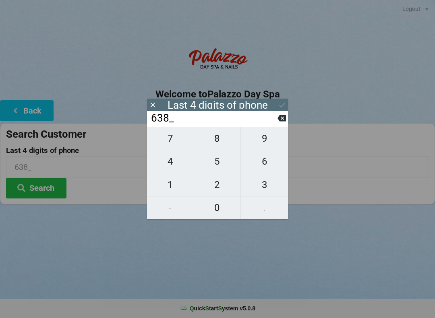
type input "6382"
click at [278, 102] on icon at bounding box center [282, 105] width 8 height 8
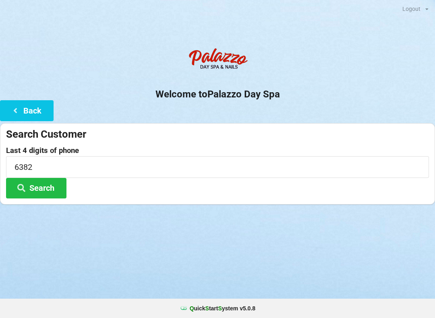
click at [51, 183] on button "Search" at bounding box center [36, 188] width 60 height 21
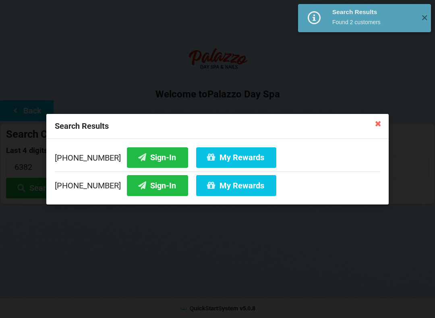
click at [130, 152] on button "Sign-In" at bounding box center [157, 157] width 61 height 21
